Goal: Task Accomplishment & Management: Complete application form

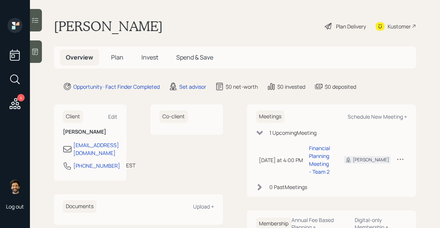
click at [36, 52] on icon at bounding box center [34, 51] width 7 height 7
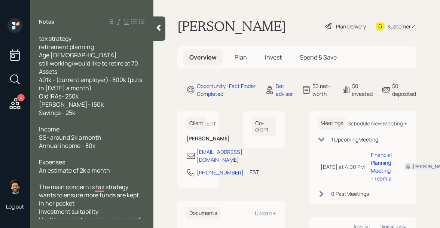
scroll to position [1, 0]
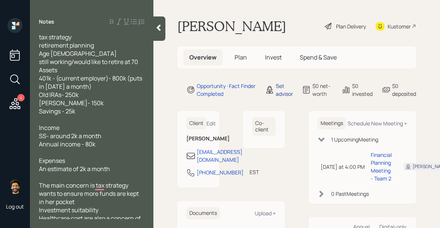
click at [279, 90] on div "Set advisor" at bounding box center [284, 90] width 17 height 16
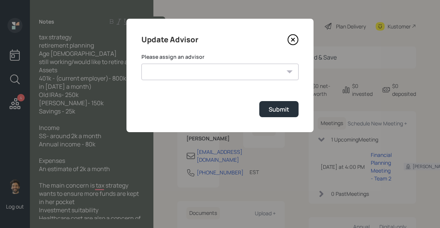
click at [217, 67] on select "[PERSON_NAME] [PERSON_NAME] End [PERSON_NAME] [PERSON_NAME] [PERSON_NAME] [PERS…" at bounding box center [219, 72] width 157 height 16
click at [141, 64] on select "[PERSON_NAME] [PERSON_NAME] End [PERSON_NAME] [PERSON_NAME] [PERSON_NAME] [PERS…" at bounding box center [219, 72] width 157 height 16
click at [214, 79] on select "[PERSON_NAME] [PERSON_NAME] End [PERSON_NAME] [PERSON_NAME] [PERSON_NAME] [PERS…" at bounding box center [219, 72] width 157 height 16
select select "f14b762f-c7c2-4b89-9227-8fa891345eea"
click at [141, 64] on select "[PERSON_NAME] [PERSON_NAME] End [PERSON_NAME] [PERSON_NAME] [PERSON_NAME] [PERS…" at bounding box center [219, 72] width 157 height 16
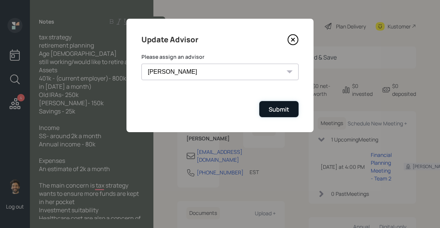
click at [277, 109] on div "Submit" at bounding box center [279, 109] width 21 height 8
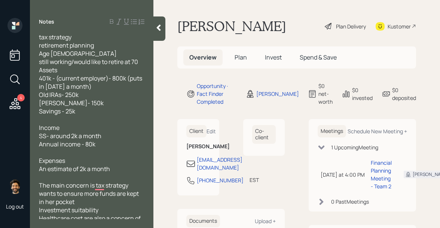
click at [240, 60] on span "Plan" at bounding box center [240, 57] width 12 height 8
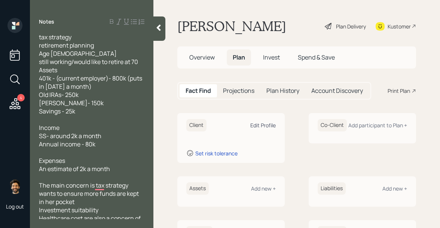
click at [266, 127] on div "Edit Profile" at bounding box center [262, 125] width 25 height 7
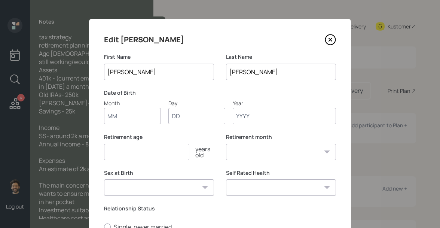
click at [135, 117] on input "Month" at bounding box center [132, 116] width 57 height 16
type input "01"
type input "1950"
select select "1"
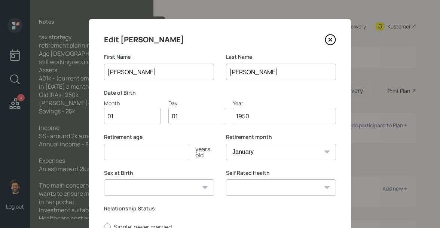
type input "1950"
click at [116, 150] on input "number" at bounding box center [146, 152] width 85 height 16
type input "70"
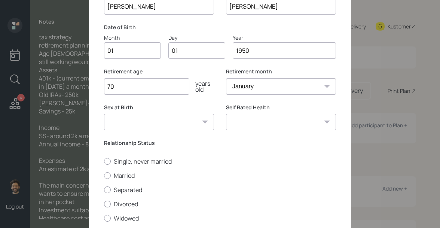
scroll to position [72, 0]
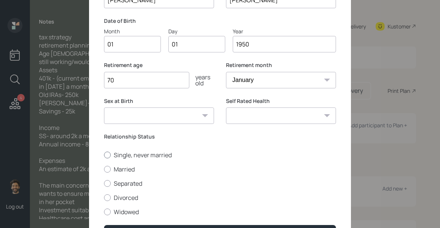
click at [115, 155] on label "Single, never married" at bounding box center [220, 155] width 232 height 8
click at [104, 155] on input "Single, never married" at bounding box center [104, 154] width 0 height 0
radio input "true"
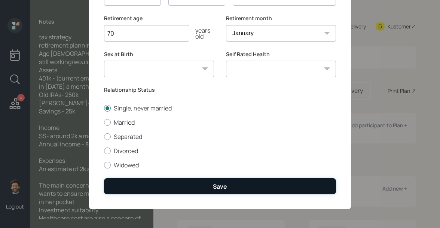
click at [137, 192] on button "Save" at bounding box center [220, 186] width 232 height 16
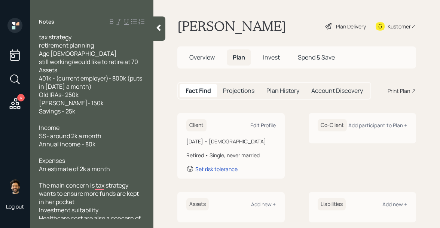
click at [263, 123] on div "Edit Profile" at bounding box center [262, 125] width 25 height 7
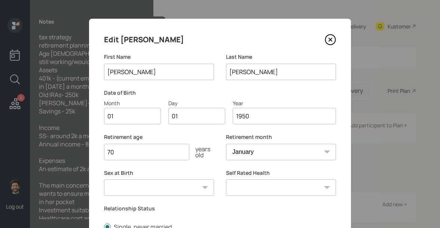
click at [266, 115] on input "1950" at bounding box center [284, 116] width 103 height 16
type input "1958"
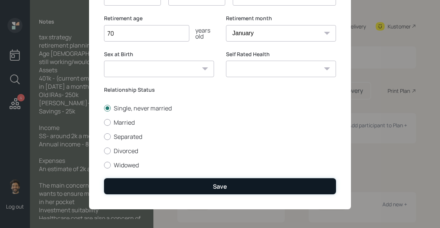
click at [182, 182] on button "Save" at bounding box center [220, 186] width 232 height 16
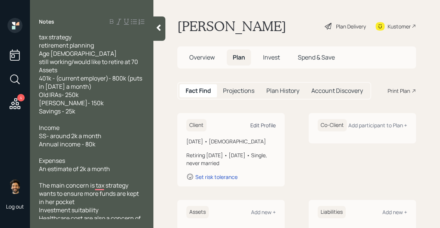
click at [264, 126] on div "Edit Profile" at bounding box center [262, 125] width 25 height 7
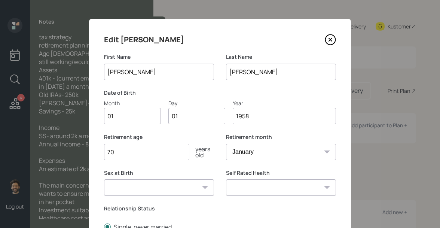
click at [261, 116] on input "1958" at bounding box center [284, 116] width 103 height 16
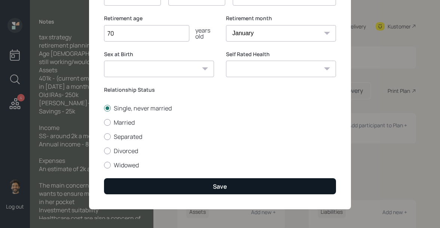
type input "1957"
click at [155, 185] on button "Save" at bounding box center [220, 186] width 232 height 16
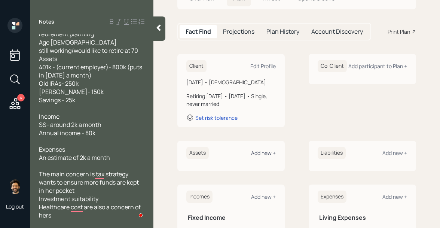
click at [257, 153] on div "Add new +" at bounding box center [263, 152] width 25 height 7
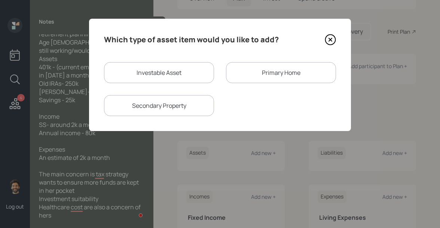
click at [188, 72] on div "Investable Asset" at bounding box center [159, 72] width 110 height 21
select select "taxable"
select select "balanced"
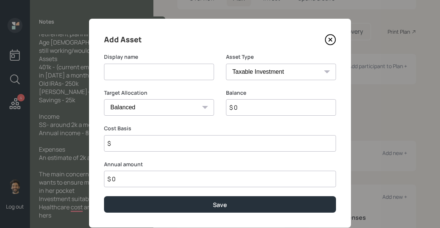
click at [142, 75] on input at bounding box center [159, 72] width 110 height 16
type input "Current 401k"
click at [248, 105] on input "$ 0" at bounding box center [281, 107] width 110 height 16
type input "$ 800,000"
click at [249, 74] on select "SEP [PERSON_NAME] IRA 401(k) [PERSON_NAME] 401(k) 403(b) [PERSON_NAME] 403(b) 4…" at bounding box center [281, 72] width 110 height 16
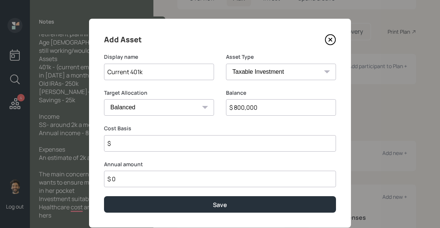
select select "company_sponsored"
click at [226, 64] on select "SEP [PERSON_NAME] IRA 401(k) [PERSON_NAME] 401(k) 403(b) [PERSON_NAME] 403(b) 4…" at bounding box center [281, 72] width 110 height 16
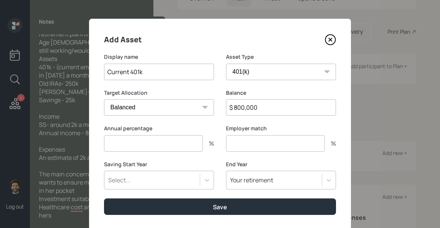
click at [119, 144] on input "number" at bounding box center [153, 143] width 99 height 16
type input "16"
type input "0"
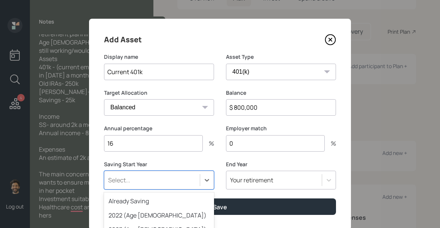
click at [127, 177] on div "option 2025 (Age [DEMOGRAPHIC_DATA]) focused, 5 of 79. 79 results available. Us…" at bounding box center [159, 180] width 110 height 19
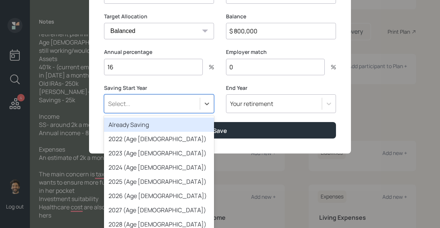
click at [132, 129] on div "Already Saving" at bounding box center [159, 124] width 110 height 14
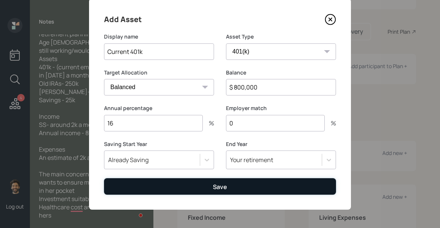
click at [142, 186] on button "Save" at bounding box center [220, 186] width 232 height 16
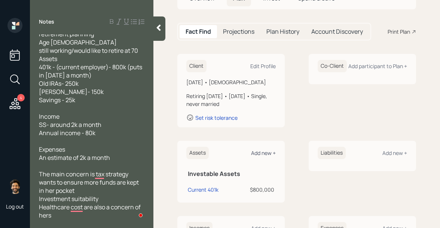
click at [268, 152] on div "Add new +" at bounding box center [263, 152] width 25 height 7
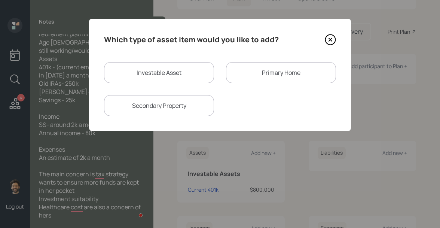
click at [171, 76] on div "Investable Asset" at bounding box center [159, 72] width 110 height 21
select select "taxable"
select select "balanced"
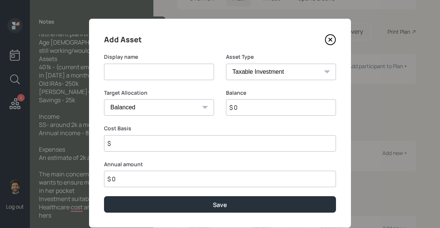
click at [128, 68] on input at bounding box center [159, 72] width 110 height 16
type input "IRA"
click at [249, 106] on input "$ 0" at bounding box center [281, 107] width 110 height 16
type input "$ 250,000"
click at [243, 76] on select "SEP [PERSON_NAME] IRA 401(k) [PERSON_NAME] 401(k) 403(b) [PERSON_NAME] 403(b) 4…" at bounding box center [281, 72] width 110 height 16
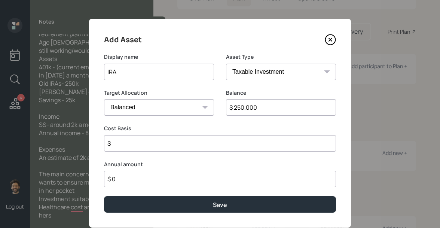
select select "ira"
click at [226, 64] on select "SEP [PERSON_NAME] IRA 401(k) [PERSON_NAME] 401(k) 403(b) [PERSON_NAME] 403(b) 4…" at bounding box center [281, 72] width 110 height 16
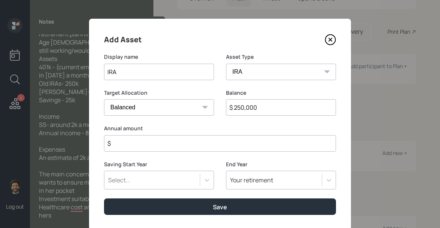
click at [119, 147] on input "$" at bounding box center [220, 143] width 232 height 16
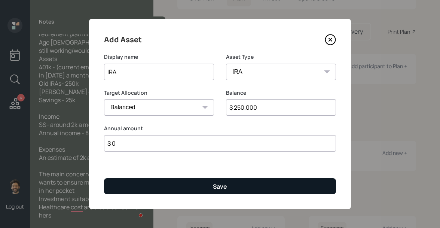
type input "$ 0"
click at [138, 191] on button "Save" at bounding box center [220, 186] width 232 height 16
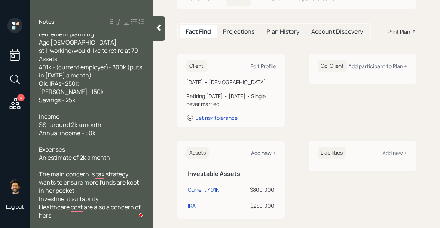
click at [261, 154] on div "Add new +" at bounding box center [263, 152] width 25 height 7
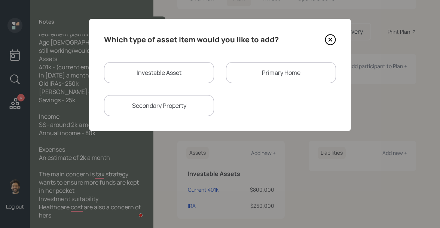
click at [195, 71] on div "Investable Asset" at bounding box center [159, 72] width 110 height 21
select select "taxable"
select select "balanced"
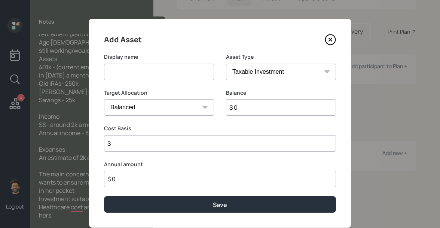
click at [154, 76] on input at bounding box center [159, 72] width 110 height 16
type input "[PERSON_NAME]"
click at [252, 106] on input "$ 0" at bounding box center [281, 107] width 110 height 16
type input "$ 150,000"
click at [254, 76] on select "SEP [PERSON_NAME] IRA 401(k) [PERSON_NAME] 401(k) 403(b) [PERSON_NAME] 403(b) 4…" at bounding box center [281, 72] width 110 height 16
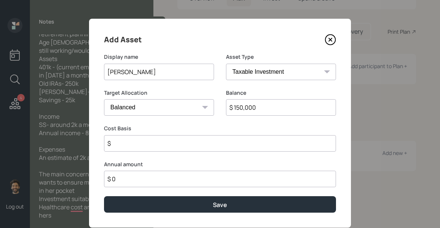
select select "roth_ira"
click at [226, 64] on select "SEP [PERSON_NAME] IRA 401(k) [PERSON_NAME] 401(k) 403(b) [PERSON_NAME] 403(b) 4…" at bounding box center [281, 72] width 110 height 16
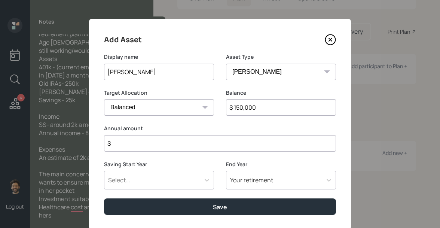
click at [134, 147] on input "$" at bounding box center [220, 143] width 232 height 16
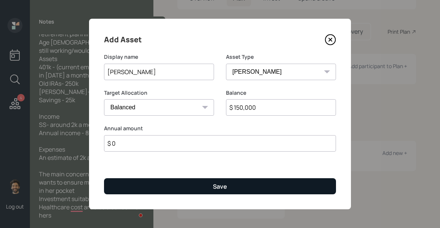
type input "$ 0"
click at [133, 184] on button "Save" at bounding box center [220, 186] width 232 height 16
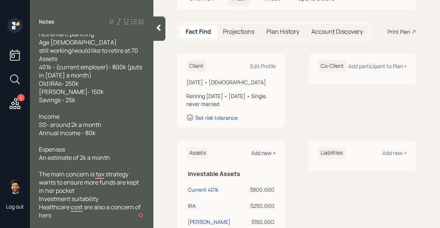
click at [258, 153] on div "Add new +" at bounding box center [263, 152] width 25 height 7
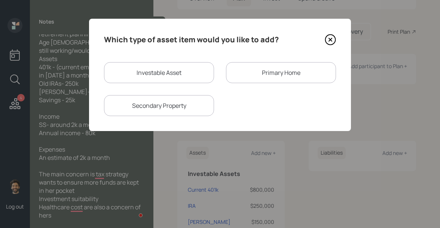
click at [167, 76] on div "Investable Asset" at bounding box center [159, 72] width 110 height 21
select select "taxable"
select select "balanced"
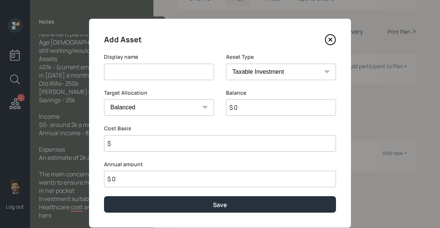
click at [143, 75] on input at bounding box center [159, 72] width 110 height 16
type input "Checking / Savings"
click at [246, 105] on input "$ 0" at bounding box center [281, 107] width 110 height 16
type input "$ 25,000"
click at [249, 74] on select "SEP [PERSON_NAME] IRA 401(k) [PERSON_NAME] 401(k) 403(b) [PERSON_NAME] 403(b) 4…" at bounding box center [281, 72] width 110 height 16
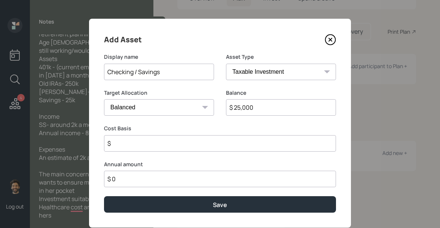
select select "emergency_fund"
click at [226, 64] on select "SEP [PERSON_NAME] IRA 401(k) [PERSON_NAME] 401(k) 403(b) [PERSON_NAME] 403(b) 4…" at bounding box center [281, 72] width 110 height 16
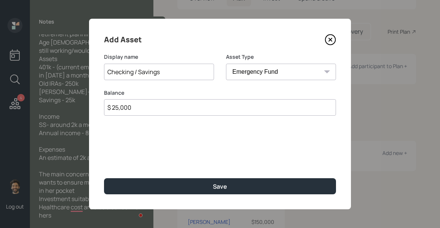
click at [149, 199] on div "Add Asset Display name Checking / Savings Asset Type SEP [PERSON_NAME] IRA 401(…" at bounding box center [220, 114] width 262 height 190
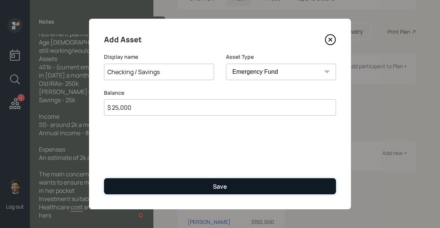
click at [139, 188] on button "Save" at bounding box center [220, 186] width 232 height 16
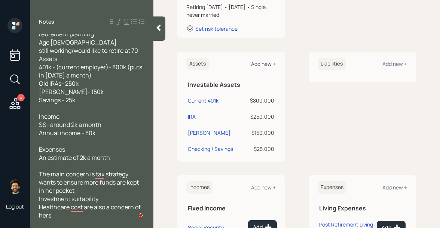
scroll to position [202, 0]
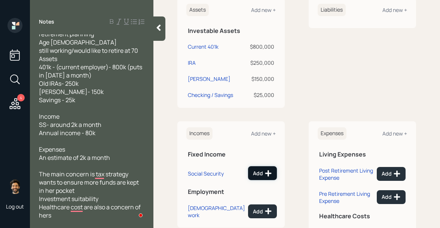
click at [261, 172] on div "Add" at bounding box center [262, 172] width 19 height 7
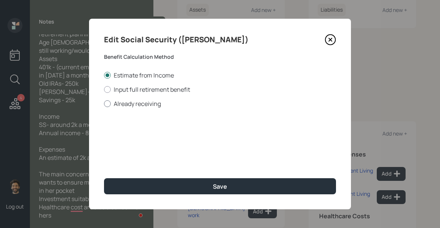
click at [131, 104] on label "Already receiving" at bounding box center [220, 103] width 232 height 8
click at [104, 104] on input "Already receiving" at bounding box center [104, 103] width 0 height 0
radio input "true"
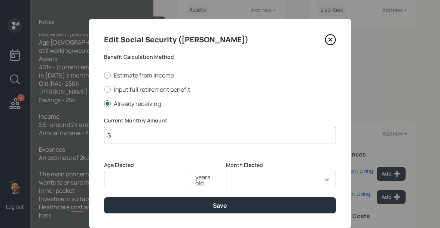
click at [121, 181] on input "number" at bounding box center [146, 180] width 85 height 16
click at [127, 133] on input "$" at bounding box center [220, 135] width 232 height 16
type input "$ 2,000"
click at [127, 180] on input "number" at bounding box center [146, 180] width 85 height 16
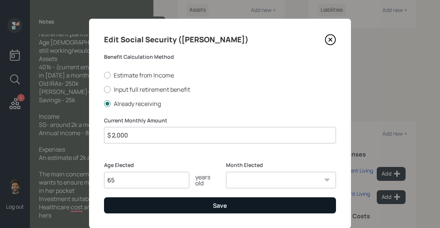
type input "65"
click at [131, 209] on button "Save" at bounding box center [220, 205] width 232 height 16
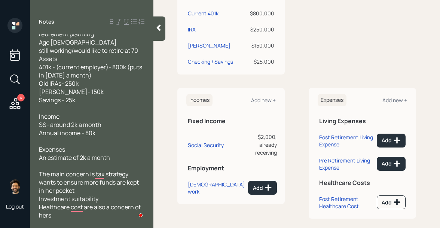
scroll to position [245, 0]
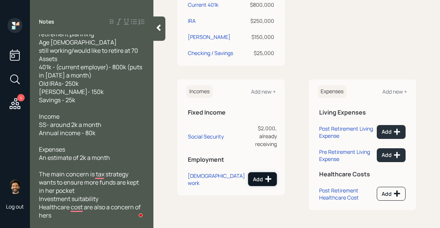
click at [266, 176] on icon at bounding box center [268, 179] width 6 height 6
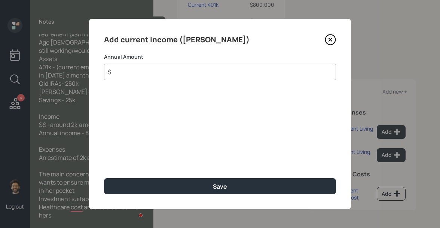
click at [166, 71] on input "$" at bounding box center [220, 72] width 232 height 16
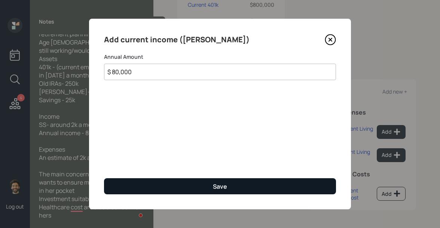
type input "$ 80,000"
click at [144, 181] on button "Save" at bounding box center [220, 186] width 232 height 16
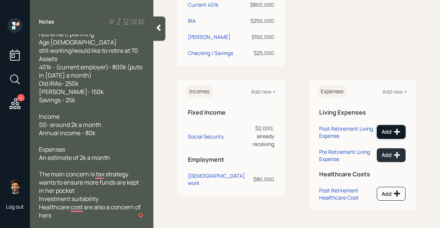
click at [385, 132] on div "Add" at bounding box center [390, 131] width 19 height 7
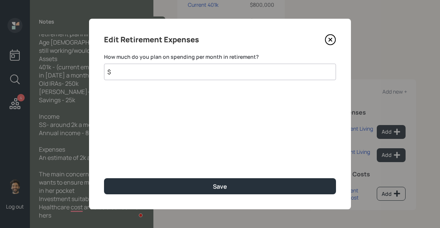
click at [176, 73] on input "$" at bounding box center [220, 72] width 232 height 16
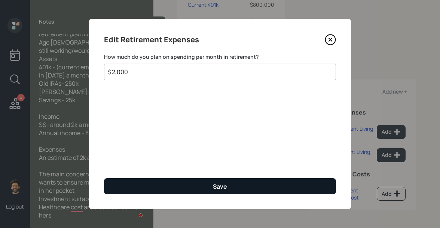
type input "$ 2,000"
click at [157, 179] on button "Save" at bounding box center [220, 186] width 232 height 16
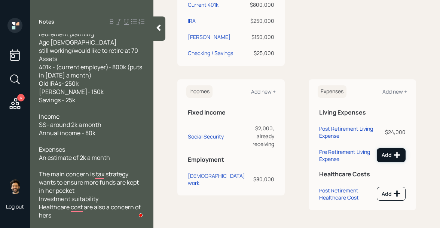
click at [382, 151] on div "Add" at bounding box center [390, 154] width 19 height 7
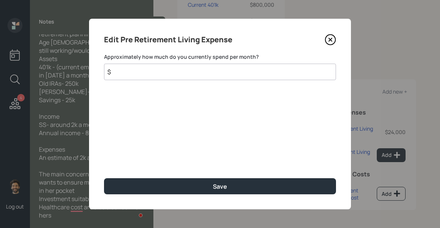
click at [167, 68] on input "$" at bounding box center [220, 72] width 232 height 16
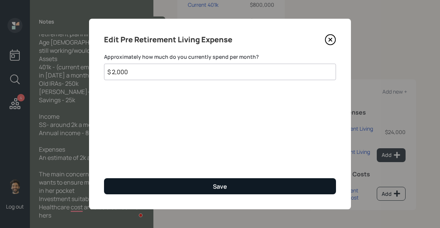
type input "$ 2,000"
click at [138, 183] on button "Save" at bounding box center [220, 186] width 232 height 16
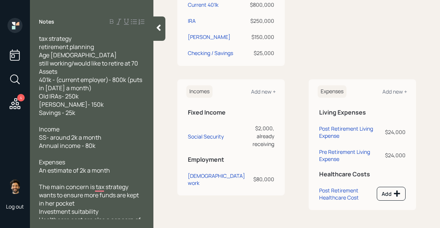
click at [159, 33] on div at bounding box center [159, 28] width 12 height 24
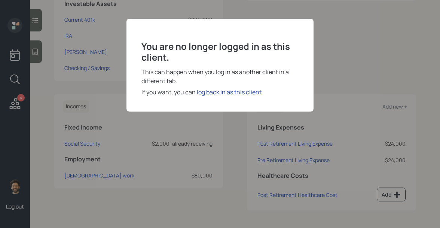
click at [220, 93] on div "log back in as this client" at bounding box center [229, 92] width 65 height 9
